Goal: Task Accomplishment & Management: Manage account settings

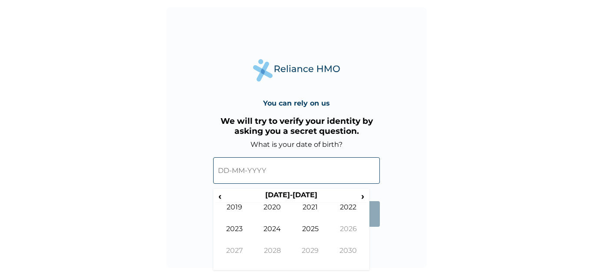
click at [233, 175] on input "text" at bounding box center [296, 170] width 167 height 26
click at [275, 197] on th "2020-2029" at bounding box center [290, 197] width 133 height 12
click at [222, 197] on span "‹" at bounding box center [219, 196] width 9 height 11
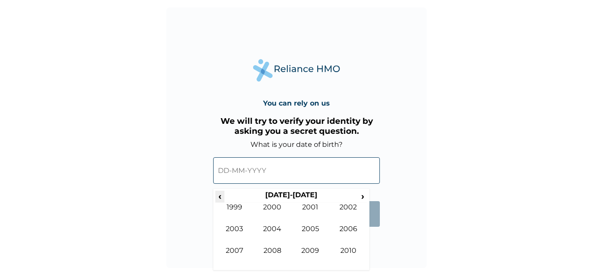
click at [222, 197] on span "‹" at bounding box center [219, 196] width 9 height 11
click at [348, 232] on td "1986" at bounding box center [348, 235] width 38 height 22
click at [311, 231] on td "Jul" at bounding box center [310, 235] width 38 height 22
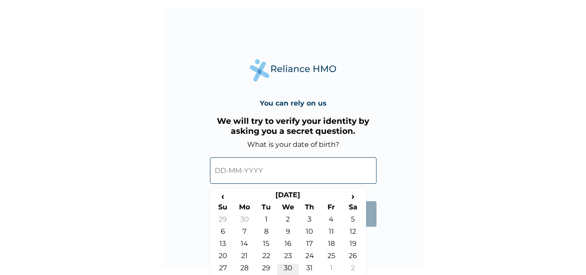
click at [289, 269] on td "30" at bounding box center [288, 269] width 22 height 12
type input "30-07-1986"
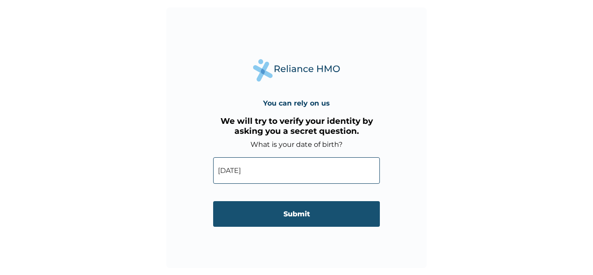
click at [269, 220] on input "Submit" at bounding box center [296, 214] width 167 height 26
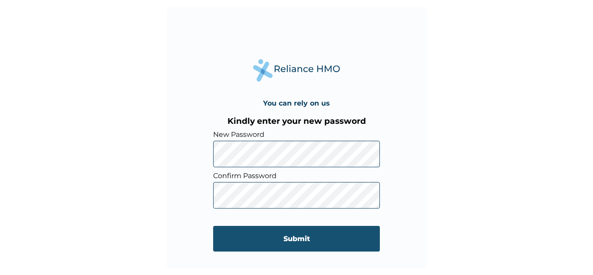
click at [242, 237] on input "Submit" at bounding box center [296, 239] width 167 height 26
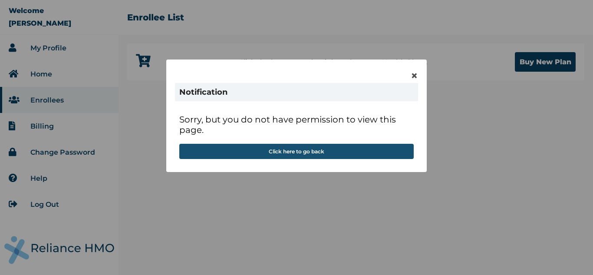
click at [299, 149] on button "Click here to go back" at bounding box center [296, 151] width 234 height 15
